Goal: Navigation & Orientation: Find specific page/section

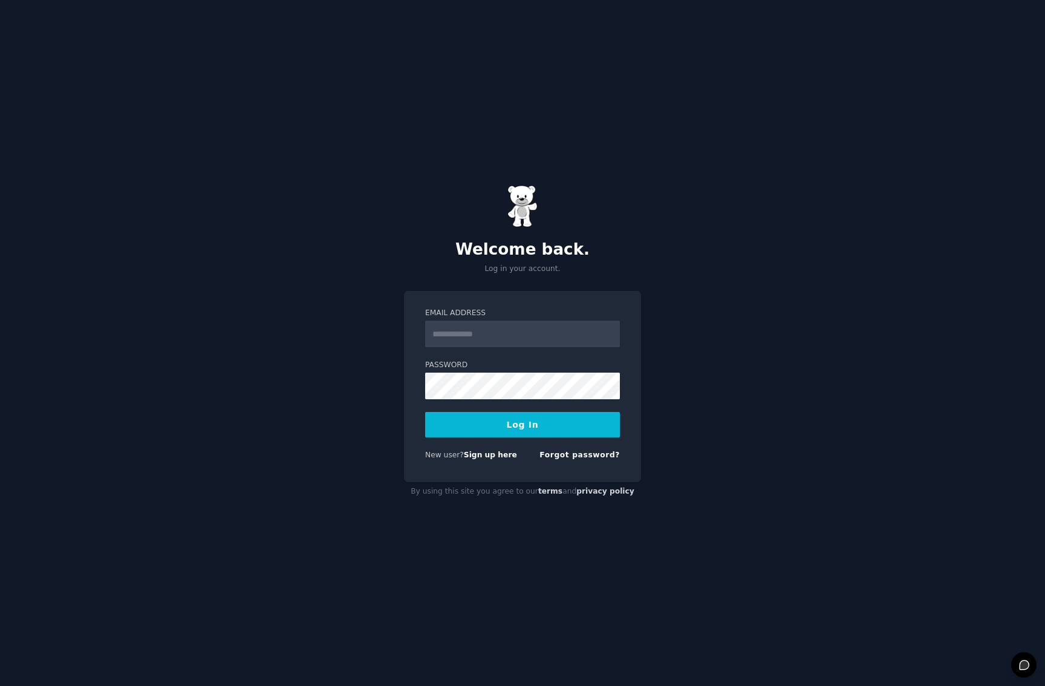
click at [0, 685] on com-1password-button at bounding box center [0, 686] width 0 height 0
type input "**********"
